Goal: Check status

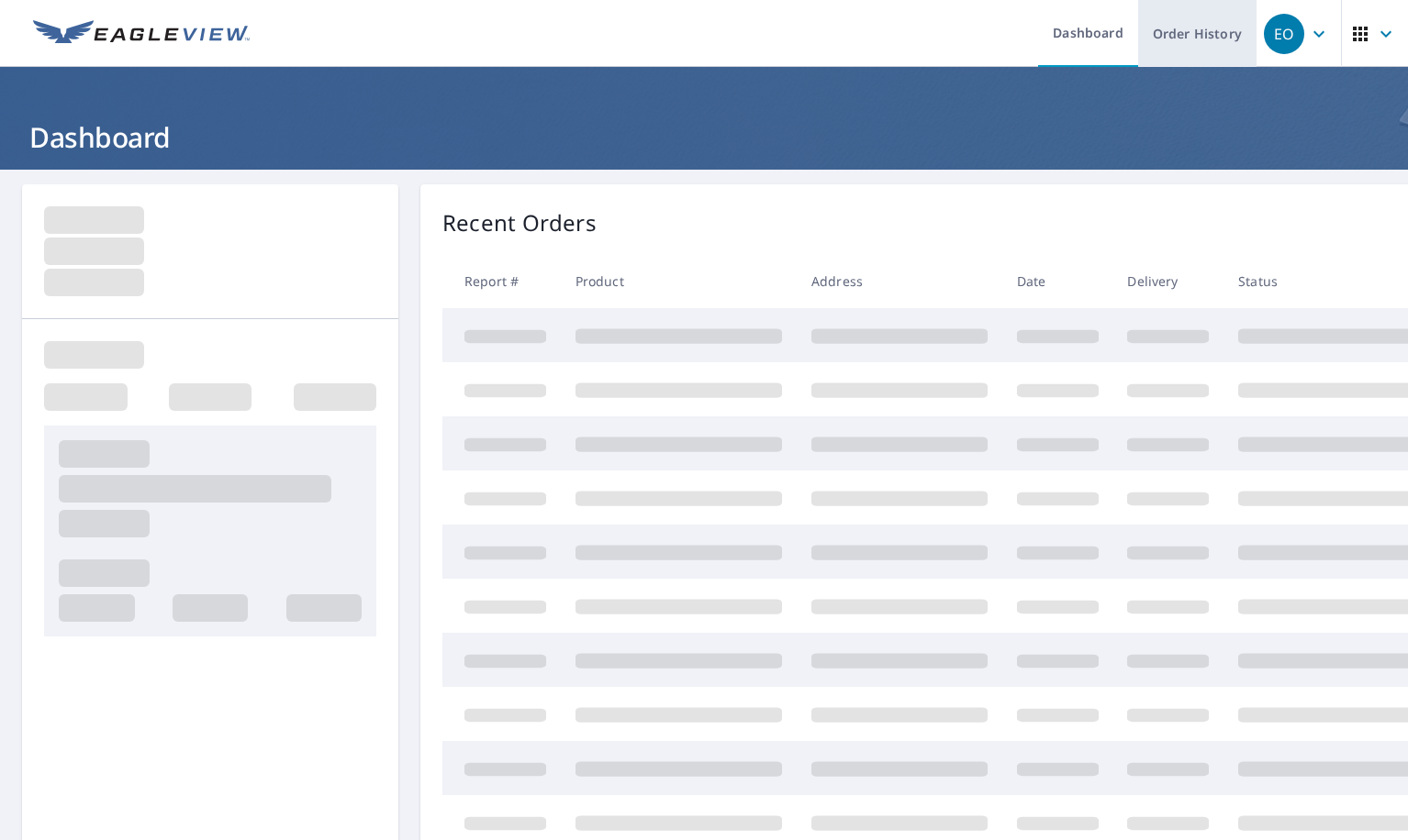
click at [1187, 59] on link "Order History" at bounding box center [1197, 33] width 118 height 67
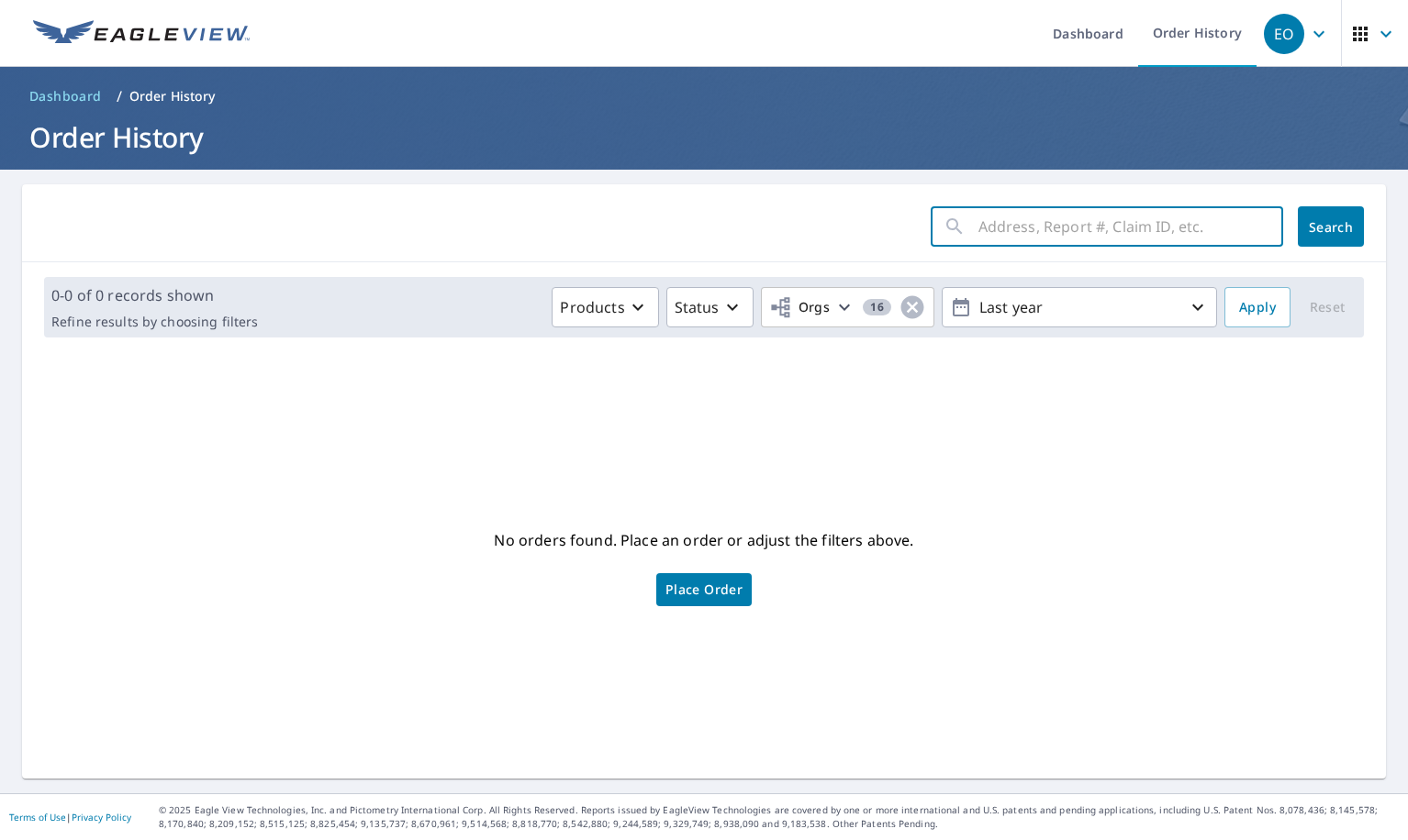
click at [991, 227] on input "text" at bounding box center [1130, 226] width 305 height 51
paste input "0490V798H"
type input "0490V798H"
click button "Search" at bounding box center [1330, 226] width 66 height 41
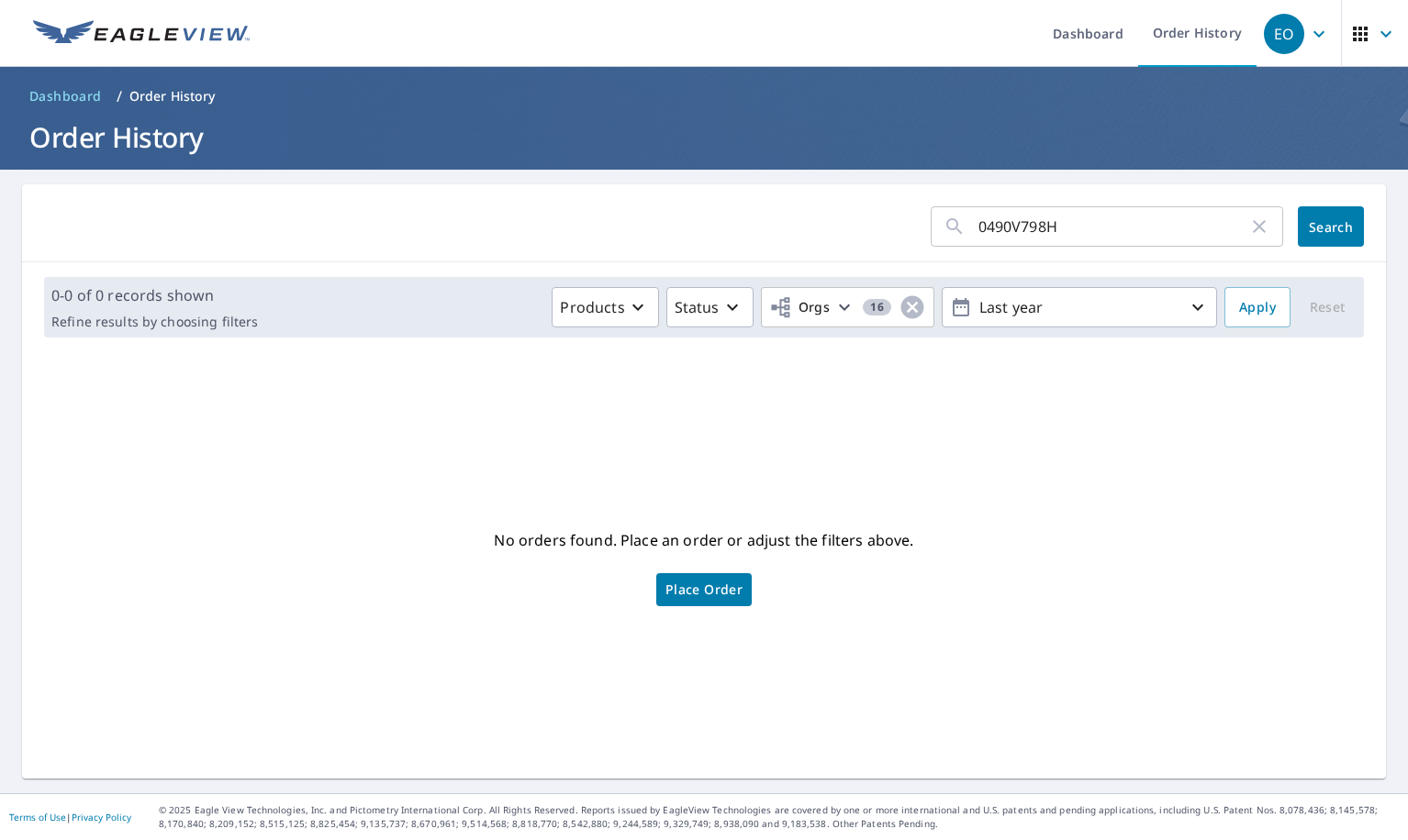
click at [1306, 237] on button "Search" at bounding box center [1330, 226] width 66 height 41
click at [1318, 222] on span "Search" at bounding box center [1330, 226] width 37 height 17
